Goal: Communication & Community: Participate in discussion

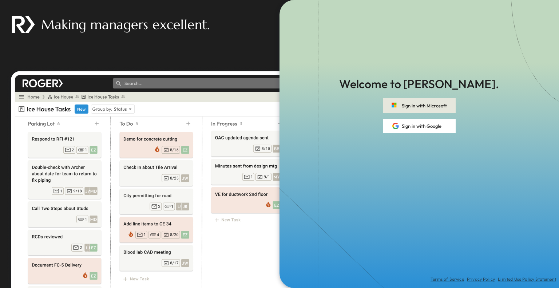
click at [447, 104] on button "Sign in with Microsoft" at bounding box center [419, 105] width 73 height 15
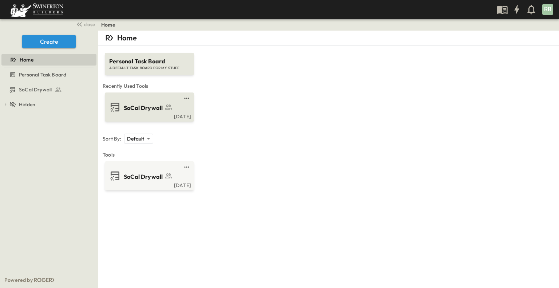
click at [154, 107] on span "SoCal Drywall" at bounding box center [143, 108] width 39 height 8
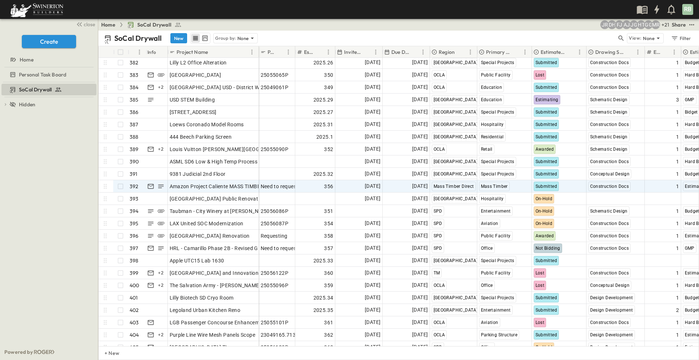
scroll to position [4701, 0]
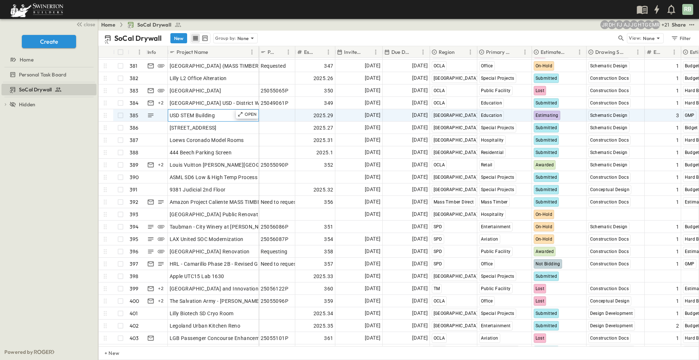
click at [229, 117] on div "USD STEM Building" at bounding box center [213, 115] width 87 height 10
click at [105, 114] on icon at bounding box center [105, 115] width 7 height 7
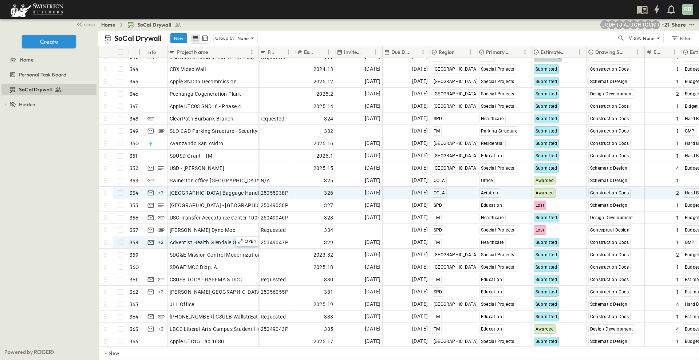
scroll to position [4200, 0]
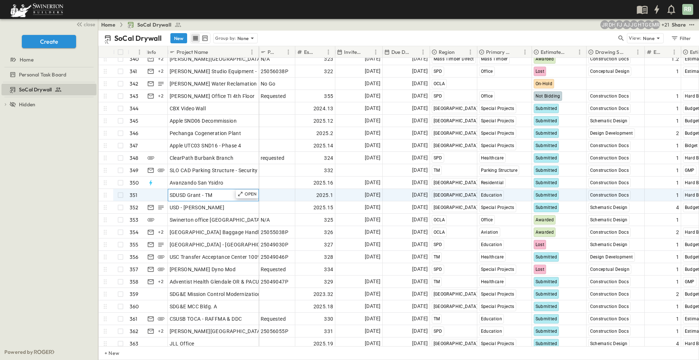
click at [195, 198] on span "SDUSD Grant - TM" at bounding box center [191, 194] width 43 height 7
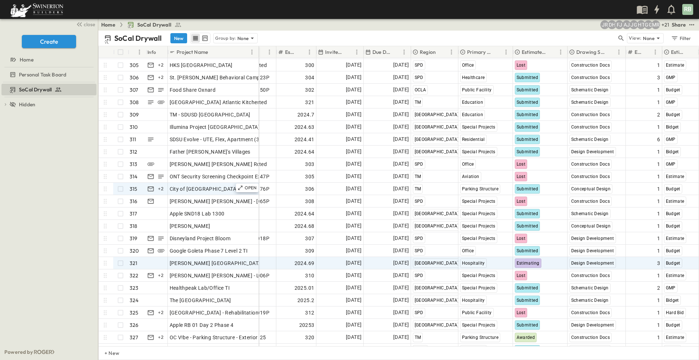
scroll to position [3745, 19]
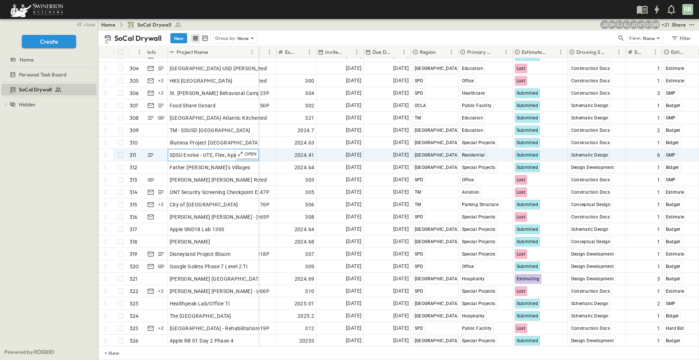
click at [207, 155] on span "SDSU Evolve - UTE, Flex, Apartment (3) & Amenity" at bounding box center [228, 154] width 117 height 7
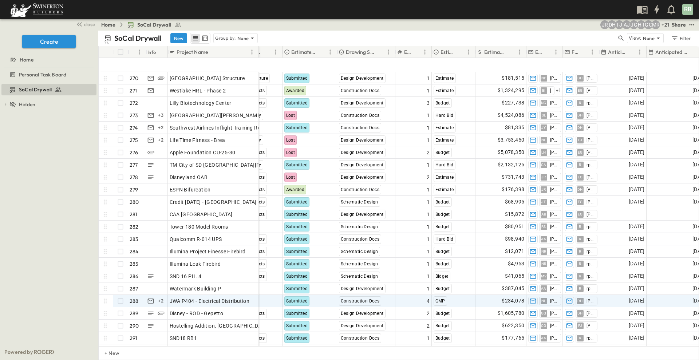
scroll to position [3373, 249]
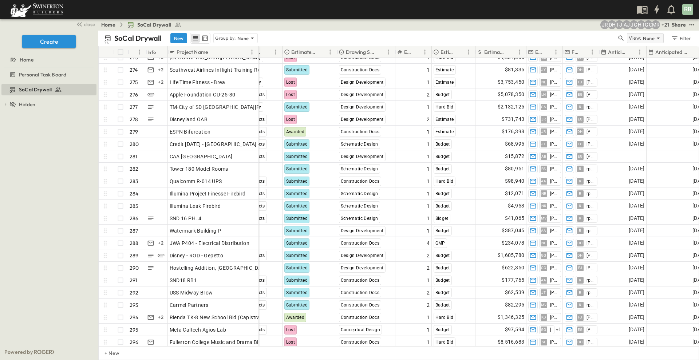
click at [559, 41] on p "View:" at bounding box center [635, 38] width 13 height 8
click at [518, 41] on div "SoCal Drywall New Group by: None" at bounding box center [360, 38] width 512 height 11
click at [532, 38] on div "SoCal Drywall New Group by: None" at bounding box center [360, 38] width 512 height 11
click at [559, 39] on icon "button" at bounding box center [620, 38] width 5 height 5
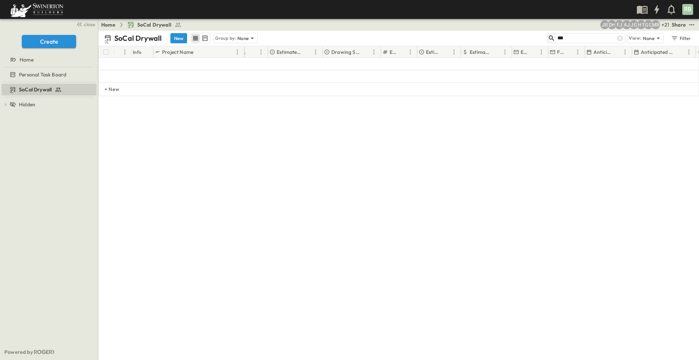
scroll to position [0, 249]
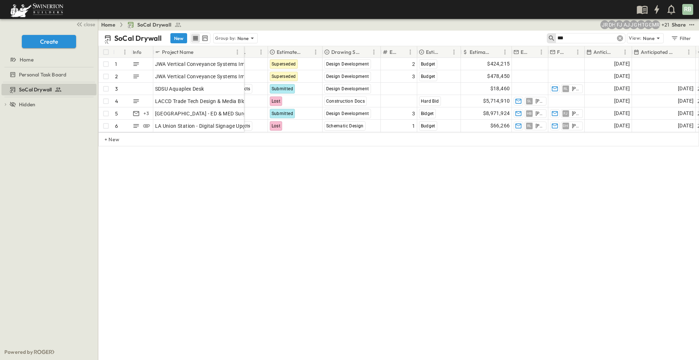
type input "***"
click at [559, 40] on icon at bounding box center [620, 38] width 6 height 6
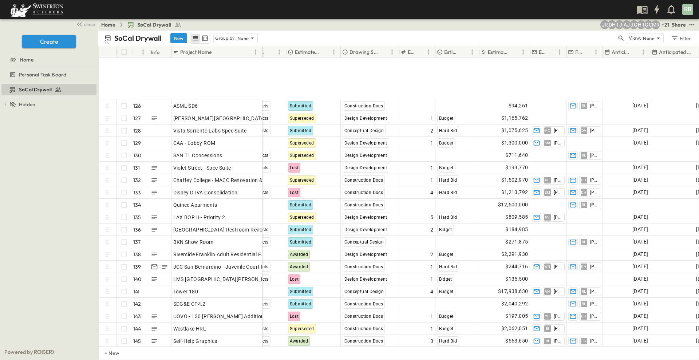
scroll to position [1588, 249]
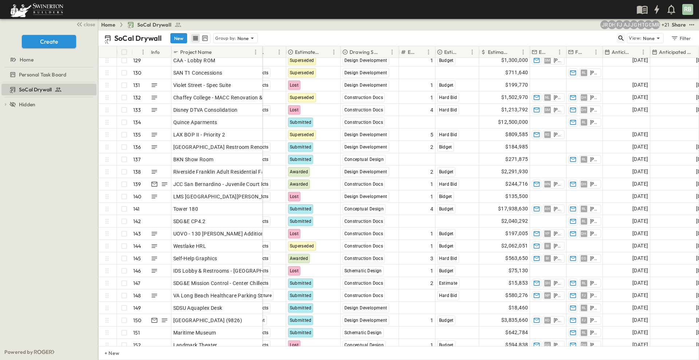
click at [559, 43] on button "button" at bounding box center [621, 38] width 9 height 10
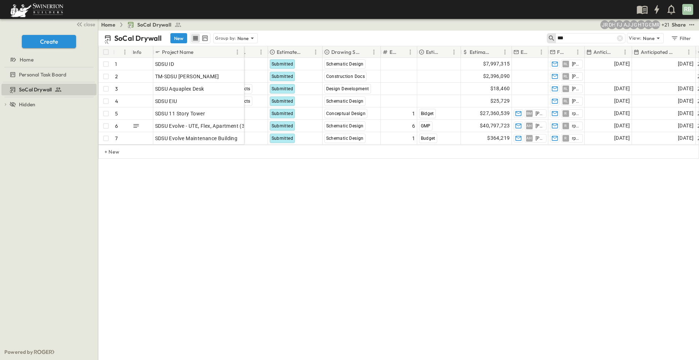
scroll to position [0, 249]
drag, startPoint x: 243, startPoint y: 50, endPoint x: 272, endPoint y: 50, distance: 29.1
click at [272, 50] on div at bounding box center [273, 52] width 7 height 20
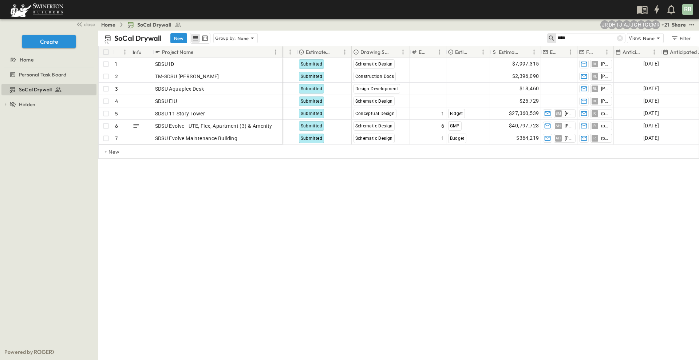
drag, startPoint x: 272, startPoint y: 50, endPoint x: 299, endPoint y: 52, distance: 27.3
click at [286, 52] on div at bounding box center [282, 52] width 7 height 20
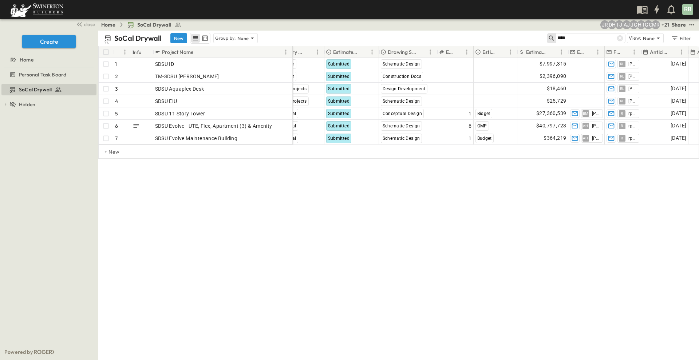
drag, startPoint x: 299, startPoint y: 52, endPoint x: 291, endPoint y: 54, distance: 8.4
click at [291, 54] on div at bounding box center [292, 52] width 7 height 20
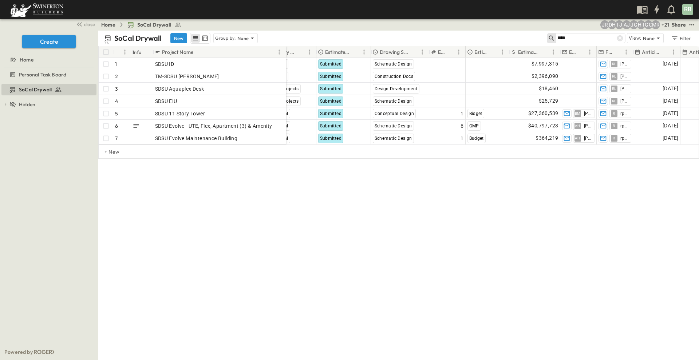
drag, startPoint x: 292, startPoint y: 50, endPoint x: 285, endPoint y: 54, distance: 7.5
click at [285, 54] on div at bounding box center [286, 52] width 7 height 20
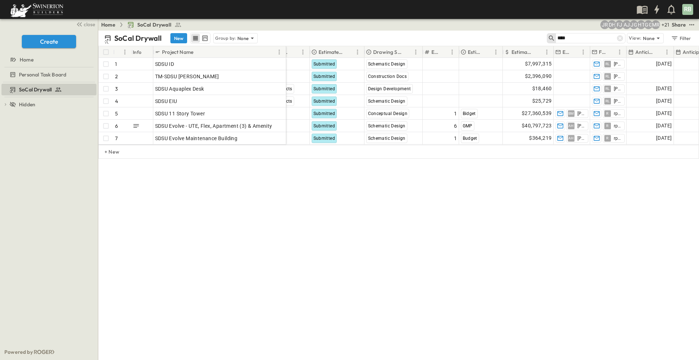
type input "****"
